Goal: Task Accomplishment & Management: Use online tool/utility

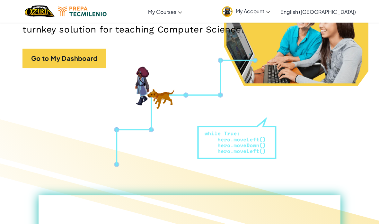
scroll to position [121, 0]
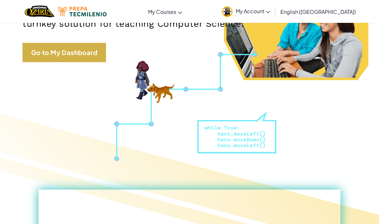
click at [91, 51] on link "Go to My Dashboard" at bounding box center [65, 52] width 84 height 19
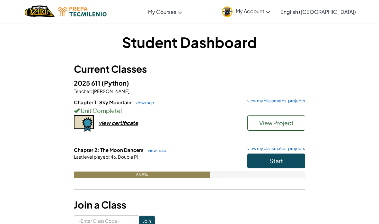
click at [290, 160] on button "Start" at bounding box center [277, 160] width 58 height 15
